Goal: Transaction & Acquisition: Obtain resource

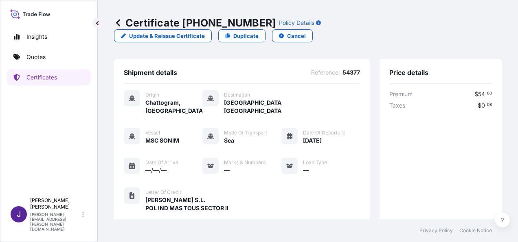
scroll to position [201, 0]
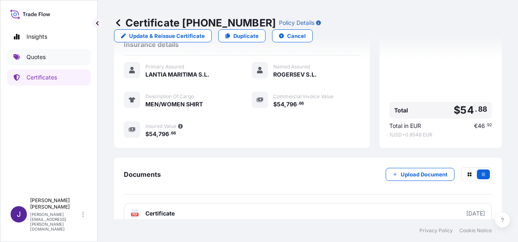
click at [37, 57] on p "Quotes" at bounding box center [35, 57] width 19 height 8
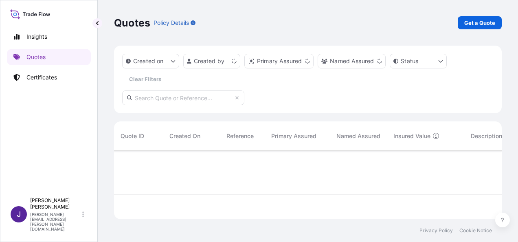
scroll to position [67, 381]
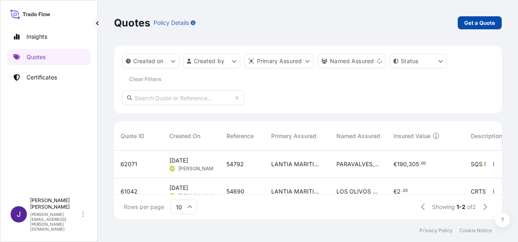
click at [488, 24] on p "Get a Quote" at bounding box center [479, 23] width 31 height 8
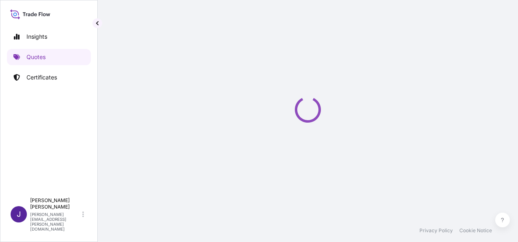
scroll to position [13, 0]
select select "Sea"
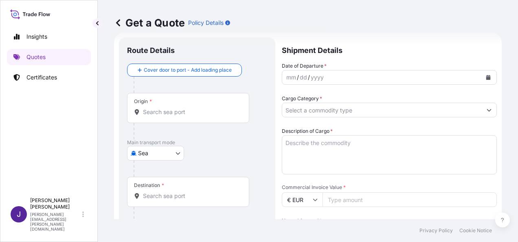
click at [318, 143] on textarea "Description of Cargo *" at bounding box center [389, 154] width 215 height 39
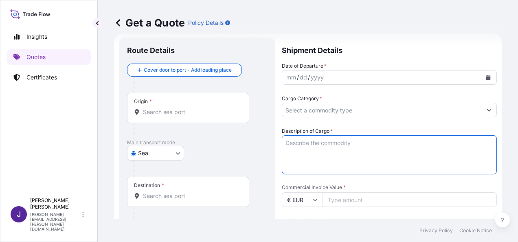
paste textarea "reactivos laboratorio"
click at [287, 145] on textarea "reactivos laboratorio" at bounding box center [389, 154] width 215 height 39
type textarea "Reactivos laboratorio"
click at [486, 77] on icon "Calendar" at bounding box center [488, 77] width 4 height 5
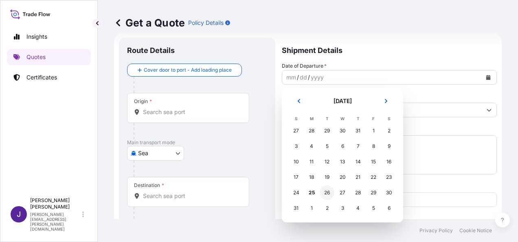
click at [328, 194] on div "26" at bounding box center [327, 192] width 15 height 15
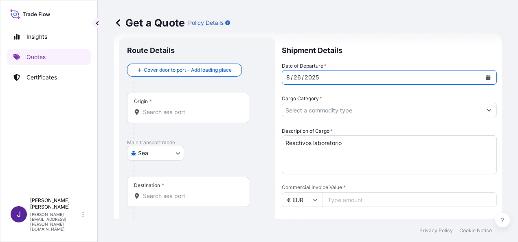
drag, startPoint x: 192, startPoint y: 113, endPoint x: 195, endPoint y: 119, distance: 6.7
click at [192, 113] on input "Origin *" at bounding box center [191, 112] width 96 height 8
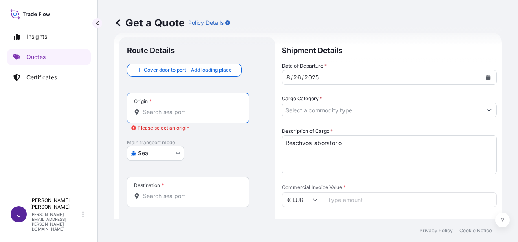
scroll to position [54, 0]
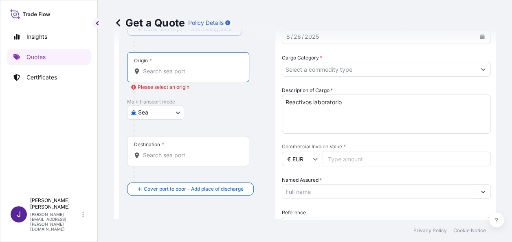
click at [326, 191] on input "Named Assured *" at bounding box center [378, 191] width 193 height 15
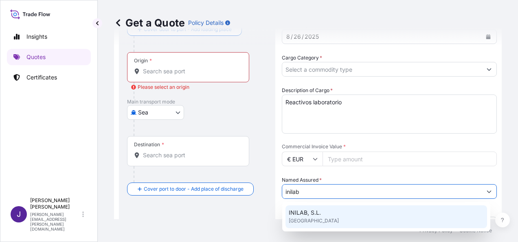
click at [326, 212] on div "INILAB, S.L. [GEOGRAPHIC_DATA]" at bounding box center [385, 216] width 201 height 23
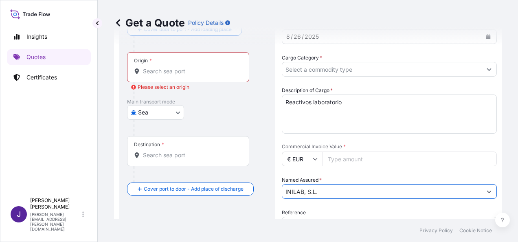
type input "INILAB, S.L."
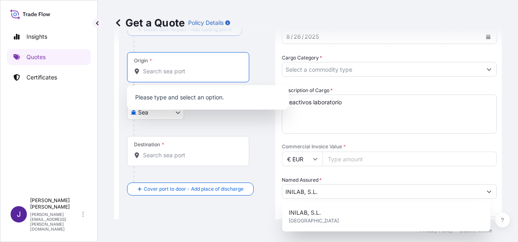
click at [186, 72] on input "Origin * Please select an origin" at bounding box center [191, 71] width 96 height 8
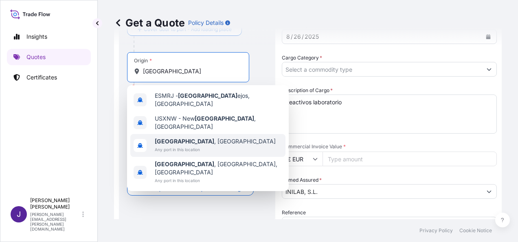
click at [188, 137] on span "[GEOGRAPHIC_DATA] , [GEOGRAPHIC_DATA]" at bounding box center [215, 141] width 121 height 8
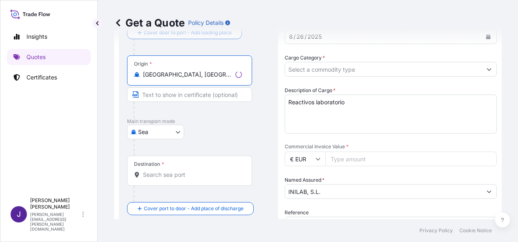
type input "[GEOGRAPHIC_DATA], [GEOGRAPHIC_DATA]"
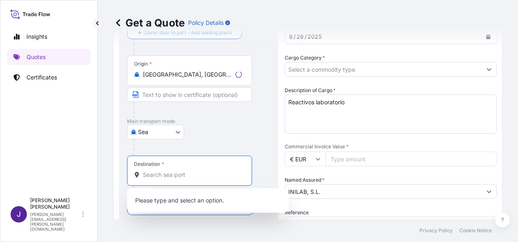
click at [172, 176] on input "Destination *" at bounding box center [192, 175] width 99 height 8
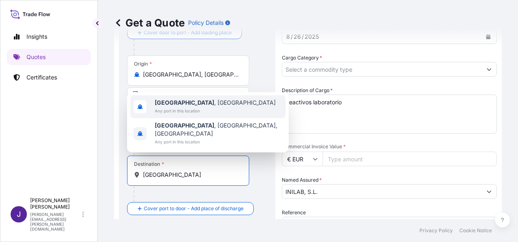
click at [199, 107] on span "[GEOGRAPHIC_DATA] , [GEOGRAPHIC_DATA]" at bounding box center [215, 103] width 121 height 8
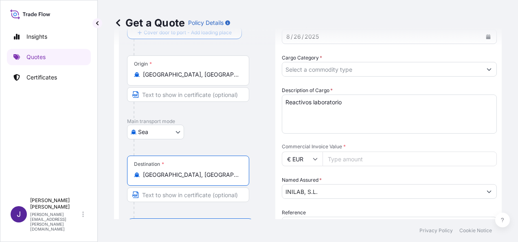
type input "[GEOGRAPHIC_DATA], [GEOGRAPHIC_DATA]"
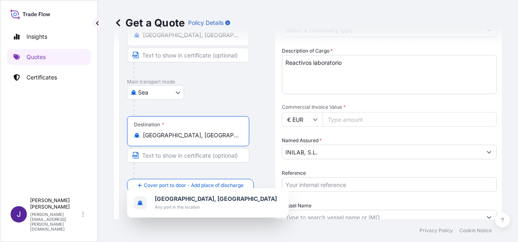
scroll to position [135, 0]
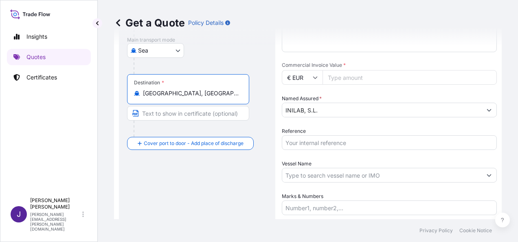
click at [300, 140] on input "Reference" at bounding box center [389, 142] width 215 height 15
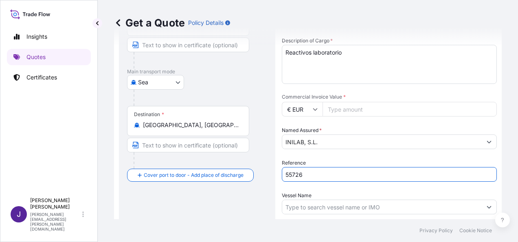
scroll to position [54, 0]
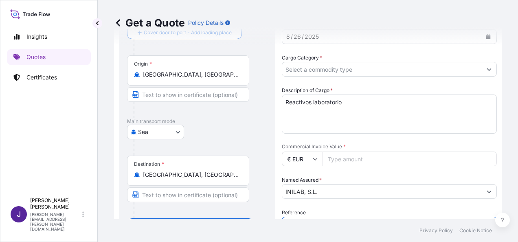
type input "55726"
click at [336, 160] on input "Commercial Invoice Value *" at bounding box center [409, 158] width 174 height 15
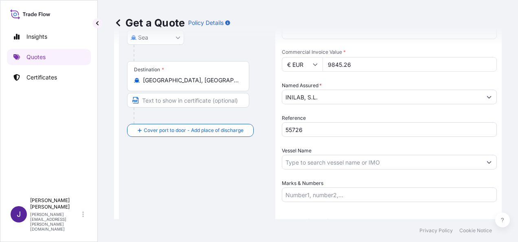
scroll to position [176, 0]
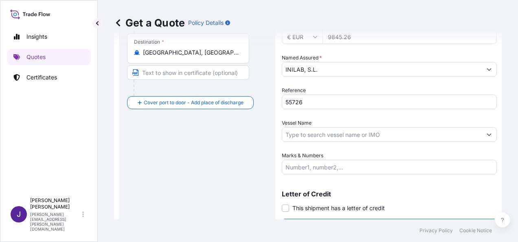
type input "9845.26"
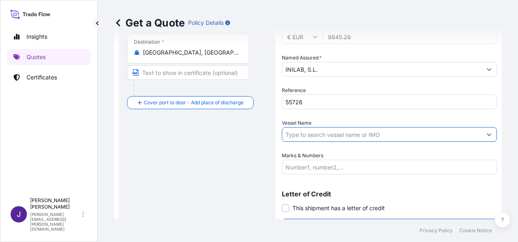
click at [357, 137] on input "Vessel Name" at bounding box center [381, 134] width 199 height 15
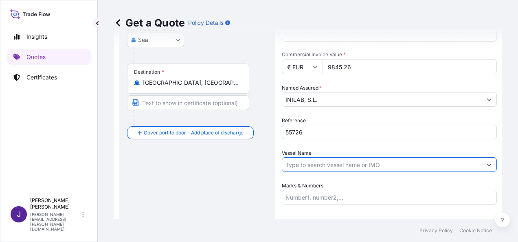
scroll to position [135, 0]
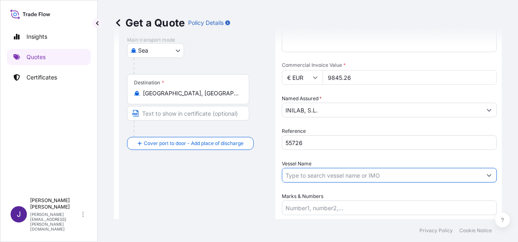
click at [162, 54] on body "Insights Quotes Certificates J [PERSON_NAME] [PERSON_NAME][EMAIL_ADDRESS][PERSO…" at bounding box center [259, 121] width 518 height 242
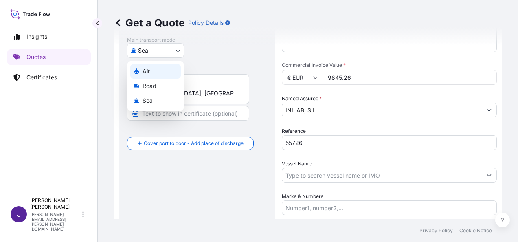
click at [153, 72] on div "Air" at bounding box center [155, 71] width 50 height 15
select select "Air"
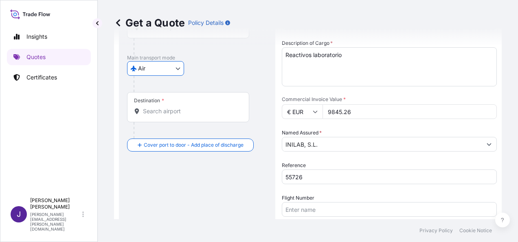
scroll to position [54, 0]
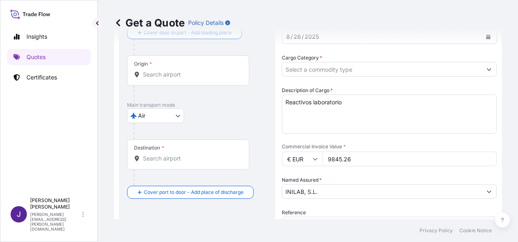
click at [190, 80] on div "Origin *" at bounding box center [188, 70] width 122 height 30
click at [190, 79] on input "Origin *" at bounding box center [191, 74] width 96 height 8
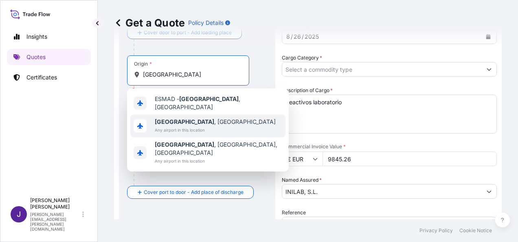
click at [175, 126] on span "Any airport in this location" at bounding box center [215, 130] width 121 height 8
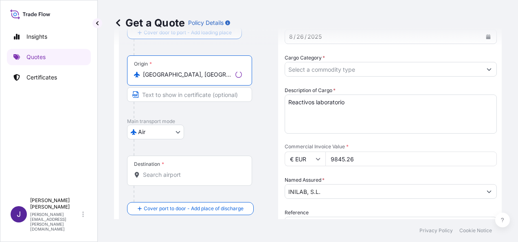
type input "[GEOGRAPHIC_DATA], [GEOGRAPHIC_DATA]"
click at [165, 177] on input "Destination *" at bounding box center [192, 175] width 99 height 8
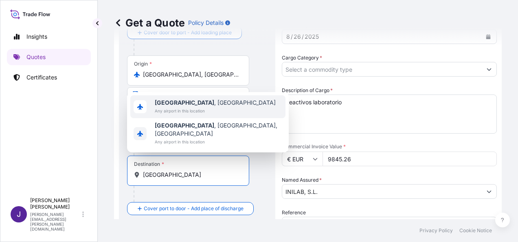
click at [186, 107] on span "[GEOGRAPHIC_DATA] , [GEOGRAPHIC_DATA]" at bounding box center [215, 103] width 121 height 8
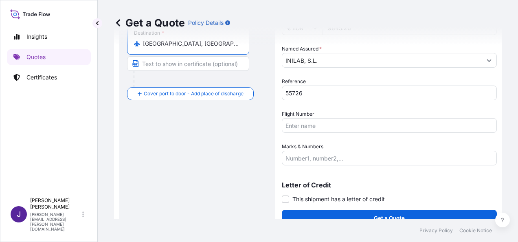
scroll to position [196, 0]
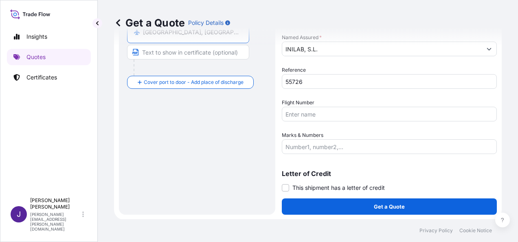
type input "[GEOGRAPHIC_DATA], [GEOGRAPHIC_DATA]"
drag, startPoint x: 403, startPoint y: 112, endPoint x: 402, endPoint y: 116, distance: 4.1
click at [403, 112] on input "Flight Number" at bounding box center [389, 114] width 215 height 15
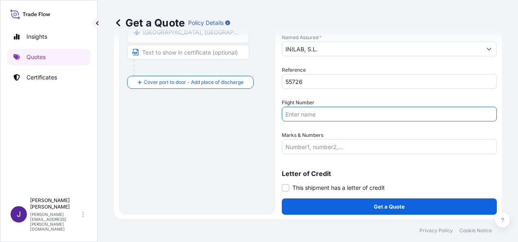
drag, startPoint x: 325, startPoint y: 112, endPoint x: 325, endPoint y: 117, distance: 5.7
click at [325, 112] on input "Flight Number" at bounding box center [389, 114] width 215 height 15
paste input "AEREO 996-13941163 UX051/26"
type input "AEREO 996-13941163 UX051/26"
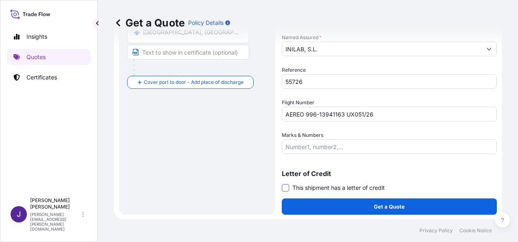
click at [285, 189] on span at bounding box center [285, 187] width 7 height 7
click at [282, 183] on input "This shipment has a letter of credit" at bounding box center [282, 183] width 0 height 0
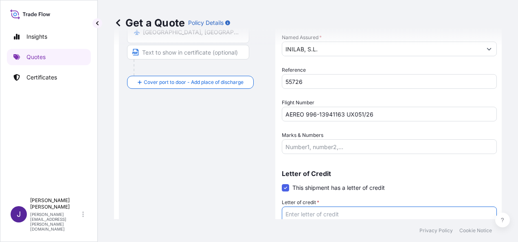
click at [316, 215] on textarea "Letter of credit *" at bounding box center [389, 225] width 215 height 39
paste textarea "FACTURA 2508-022"
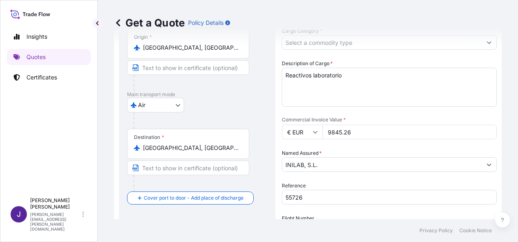
scroll to position [81, 0]
type textarea "FACTURA 2508-022"
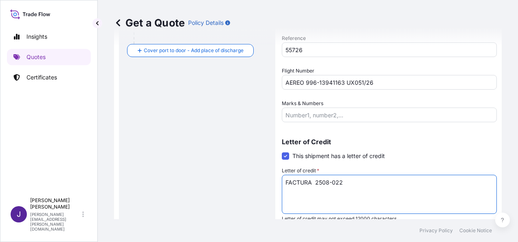
scroll to position [258, 0]
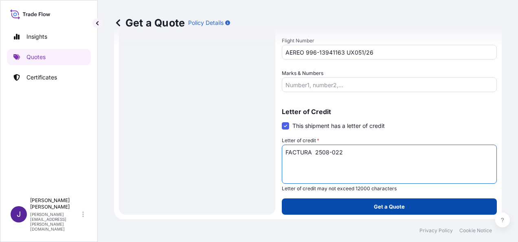
click at [428, 206] on button "Get a Quote" at bounding box center [389, 206] width 215 height 16
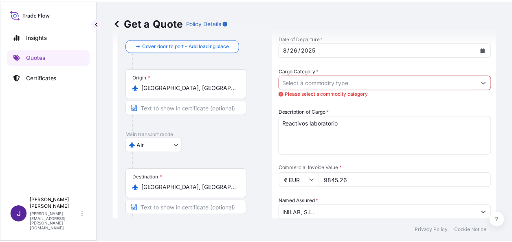
scroll to position [22, 0]
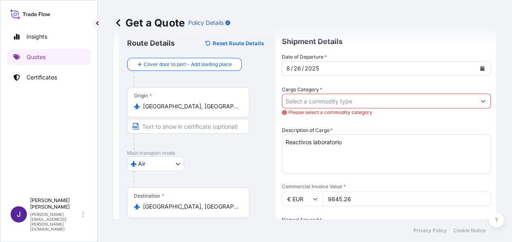
click at [365, 101] on input "Cargo Category *" at bounding box center [378, 101] width 193 height 15
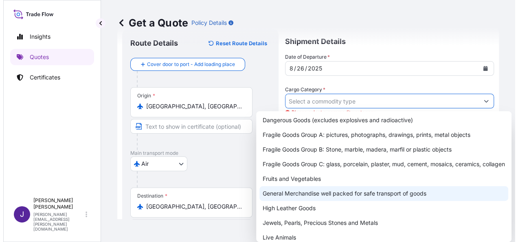
scroll to position [41, 0]
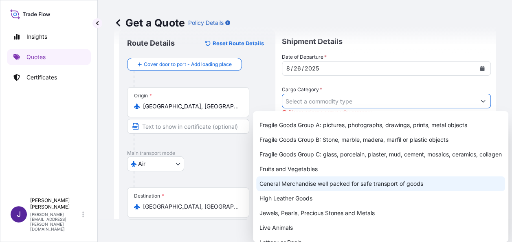
click at [309, 191] on div "General Merchandise well packed for safe transport of goods" at bounding box center [380, 183] width 249 height 15
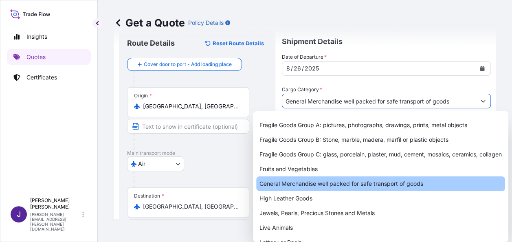
type input "General Merchandise well packed for safe transport of goods"
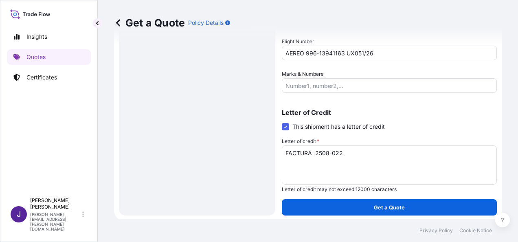
scroll to position [258, 0]
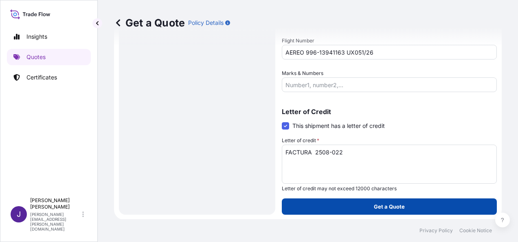
click at [391, 207] on p "Get a Quote" at bounding box center [389, 206] width 31 height 8
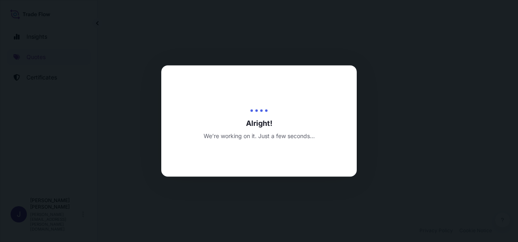
select select "Air"
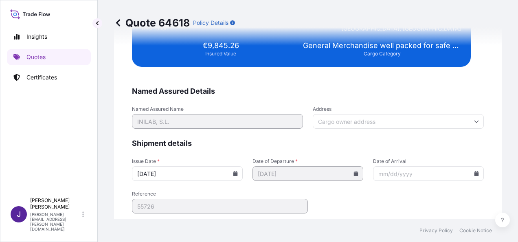
scroll to position [1662, 0]
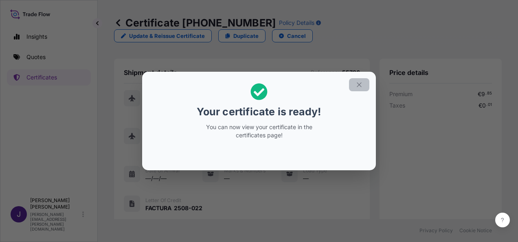
click at [358, 83] on icon "button" at bounding box center [359, 84] width 4 height 4
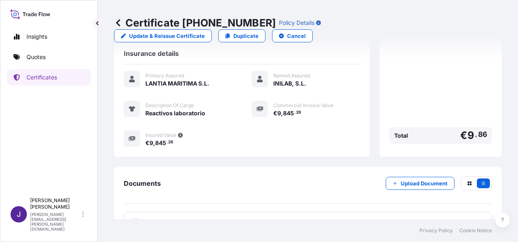
scroll to position [193, 0]
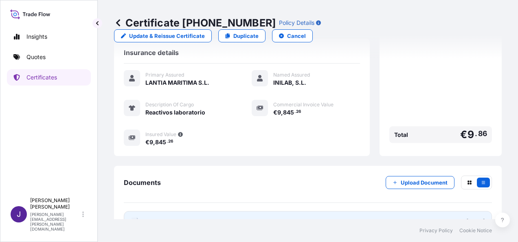
click at [295, 211] on link "PDF Certificate [DATE]" at bounding box center [308, 221] width 368 height 21
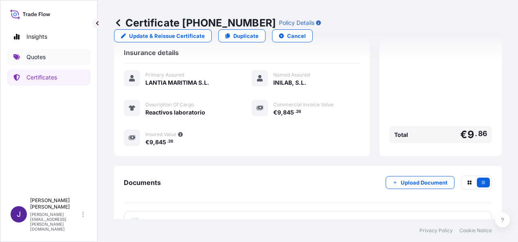
click at [40, 56] on p "Quotes" at bounding box center [35, 57] width 19 height 8
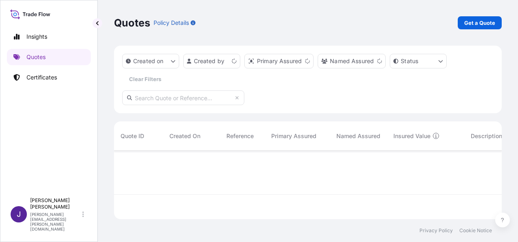
scroll to position [67, 381]
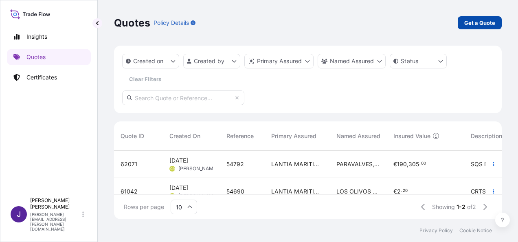
click at [480, 28] on link "Get a Quote" at bounding box center [480, 22] width 44 height 13
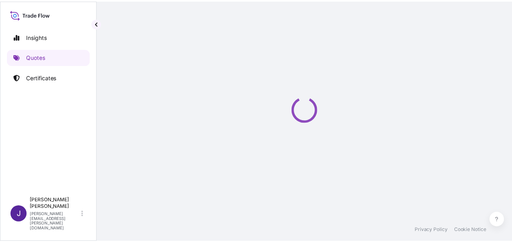
scroll to position [13, 0]
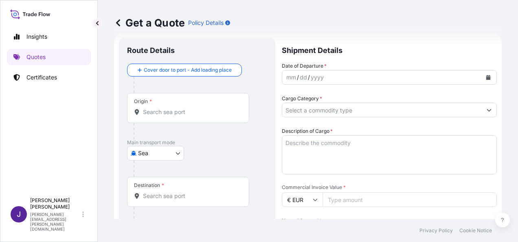
click at [169, 155] on body "Insights Quotes Certificates J [PERSON_NAME] [PERSON_NAME][EMAIL_ADDRESS][PERSO…" at bounding box center [259, 121] width 518 height 242
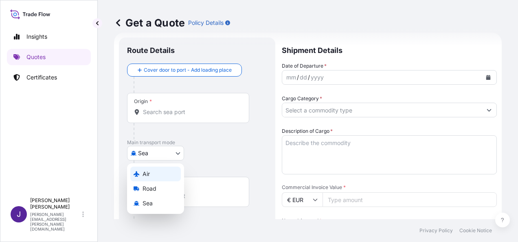
click at [154, 173] on div "Air" at bounding box center [155, 173] width 50 height 15
select select "Air"
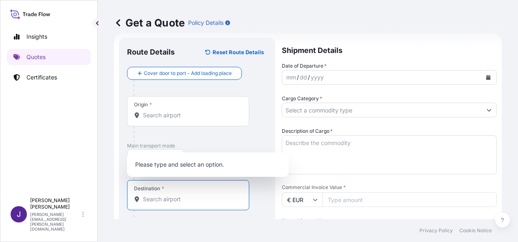
click at [183, 201] on input "Destination *" at bounding box center [191, 199] width 96 height 8
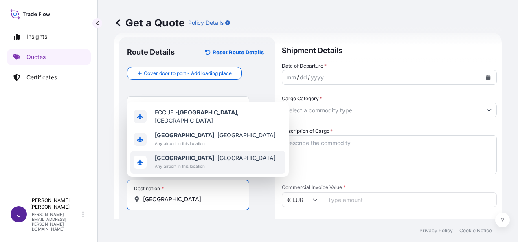
click at [184, 160] on span "[GEOGRAPHIC_DATA] , [GEOGRAPHIC_DATA]" at bounding box center [215, 158] width 121 height 8
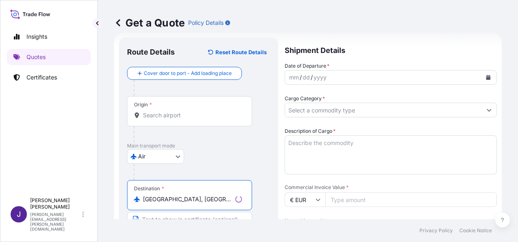
type input "[GEOGRAPHIC_DATA], [GEOGRAPHIC_DATA]"
click at [189, 113] on input "Origin *" at bounding box center [192, 115] width 99 height 8
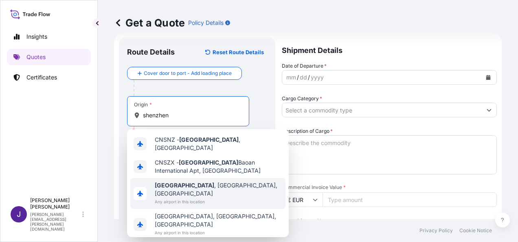
click at [225, 197] on span "Any airport in this location" at bounding box center [218, 201] width 127 height 8
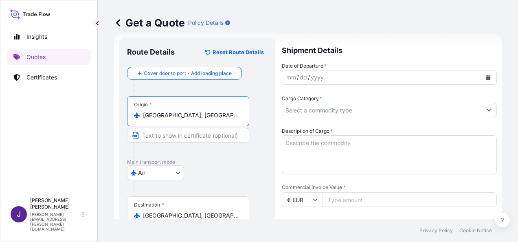
type input "[GEOGRAPHIC_DATA], [GEOGRAPHIC_DATA], [GEOGRAPHIC_DATA]"
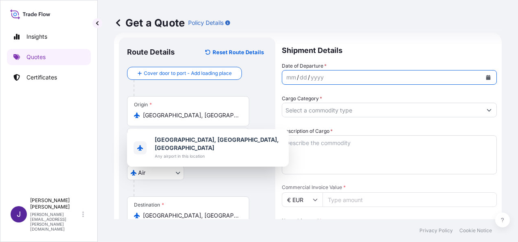
click at [485, 77] on button "Calendar" at bounding box center [488, 77] width 13 height 13
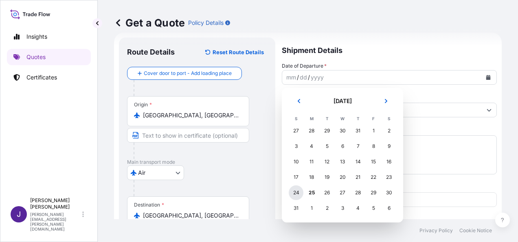
click at [298, 190] on div "24" at bounding box center [296, 192] width 15 height 15
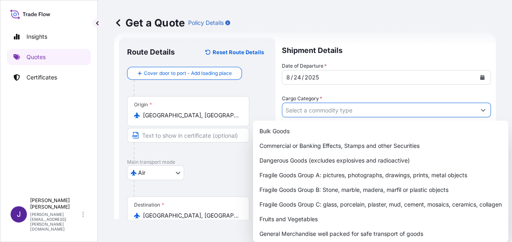
click at [316, 111] on input "Cargo Category *" at bounding box center [378, 110] width 193 height 15
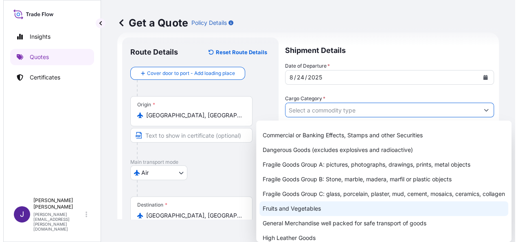
scroll to position [41, 0]
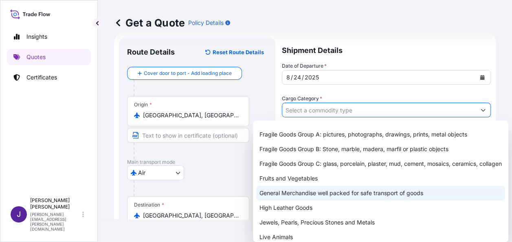
click at [291, 197] on div "General Merchandise well packed for safe transport of goods" at bounding box center [380, 193] width 249 height 15
type input "General Merchandise well packed for safe transport of goods"
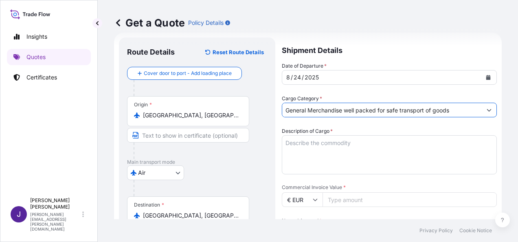
click at [336, 145] on textarea "Description of Cargo *" at bounding box center [389, 154] width 215 height 39
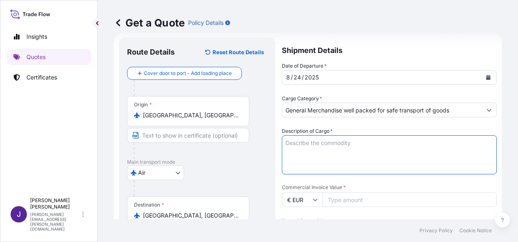
click at [334, 142] on textarea "Description of Cargo *" at bounding box center [389, 154] width 215 height 39
paste textarea "Pen set without protable bag"
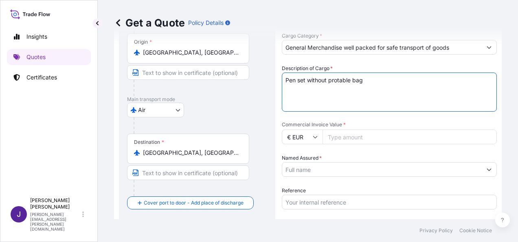
scroll to position [94, 0]
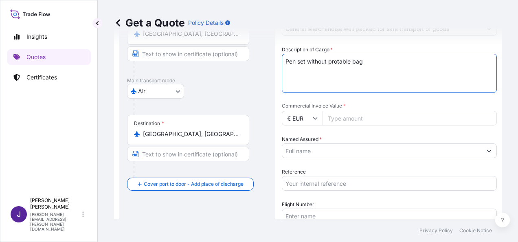
type textarea "Pen set without protable bag"
click at [379, 121] on input "Commercial Invoice Value *" at bounding box center [409, 118] width 174 height 15
type input "4024.41"
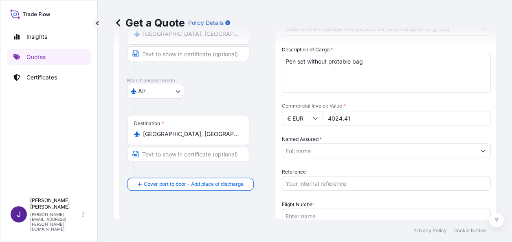
drag, startPoint x: 318, startPoint y: 147, endPoint x: 328, endPoint y: 160, distance: 16.3
click at [317, 148] on input "Named Assured *" at bounding box center [378, 150] width 193 height 15
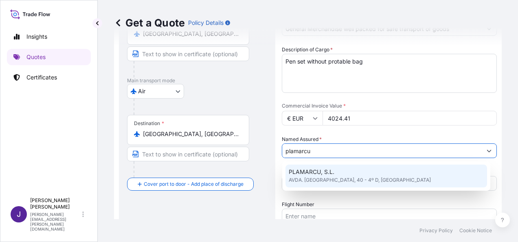
click at [313, 176] on span "AVDA. [GEOGRAPHIC_DATA], 40 - 4º D, [GEOGRAPHIC_DATA]" at bounding box center [360, 180] width 142 height 8
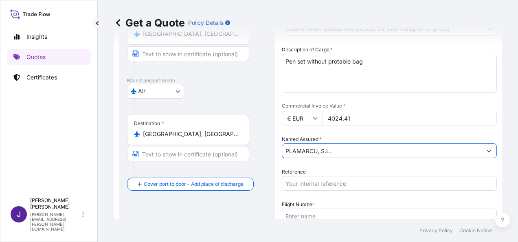
type input "PLAMARCU, S.L."
click at [312, 176] on input "Reference" at bounding box center [389, 183] width 215 height 15
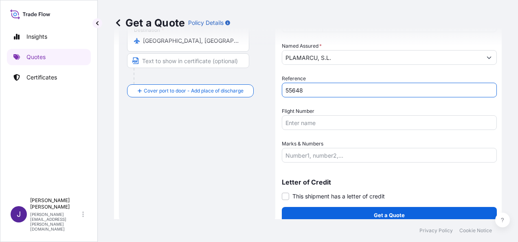
scroll to position [196, 0]
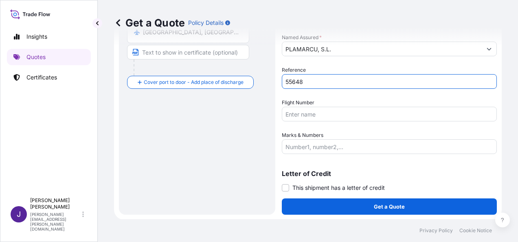
type input "55648"
click at [314, 119] on input "Flight Number" at bounding box center [389, 114] width 215 height 15
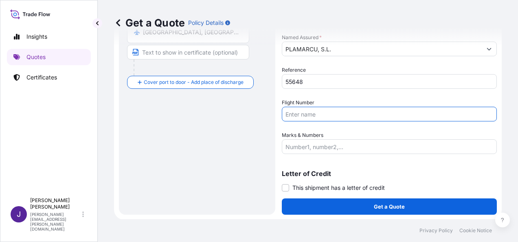
paste input "CA1314"
type input "CA1314"
click at [285, 189] on span at bounding box center [285, 187] width 7 height 7
click at [282, 183] on input "This shipment has a letter of credit" at bounding box center [282, 183] width 0 height 0
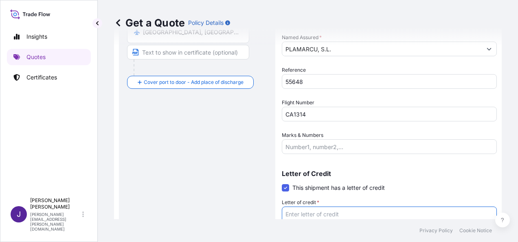
click at [302, 215] on textarea "Letter of credit *" at bounding box center [389, 225] width 215 height 39
paste textarea "PLAMARCU, [PERSON_NAME]. [GEOGRAPHIC_DATA], 40 - 4º D"
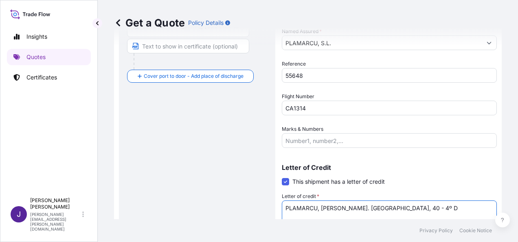
type textarea "PLAMARCU, [PERSON_NAME]. [GEOGRAPHIC_DATA], 40 - 4º D"
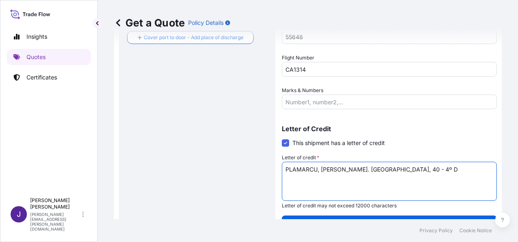
scroll to position [258, 0]
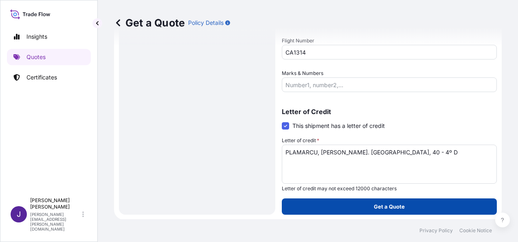
click at [405, 204] on button "Get a Quote" at bounding box center [389, 206] width 215 height 16
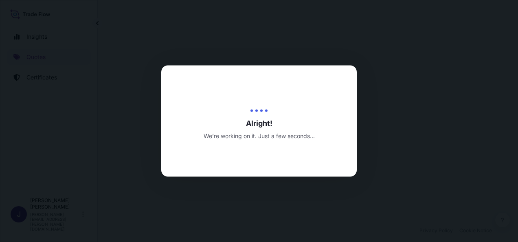
select select "Air"
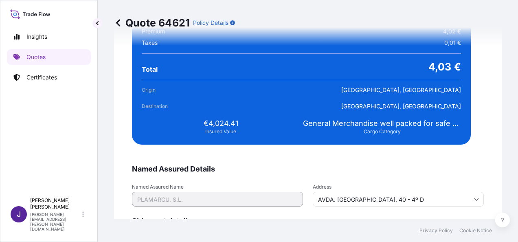
scroll to position [1662, 0]
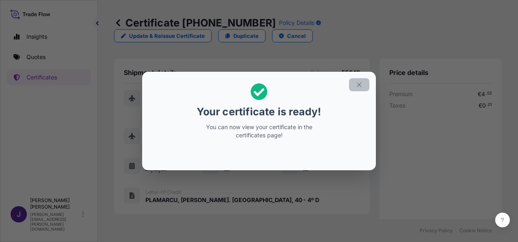
click at [357, 85] on icon "button" at bounding box center [358, 84] width 7 height 7
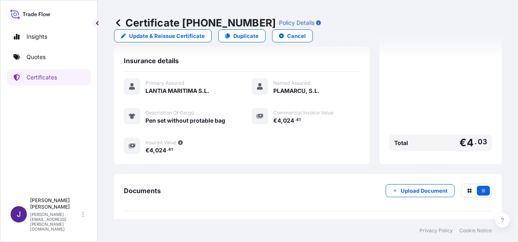
scroll to position [193, 0]
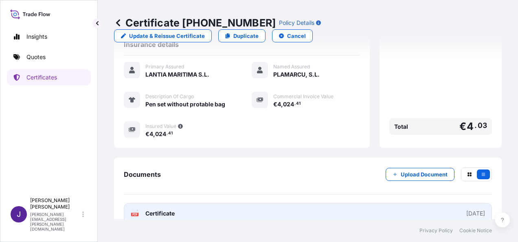
click at [174, 209] on span "Certificate" at bounding box center [159, 213] width 29 height 8
